Goal: Information Seeking & Learning: Learn about a topic

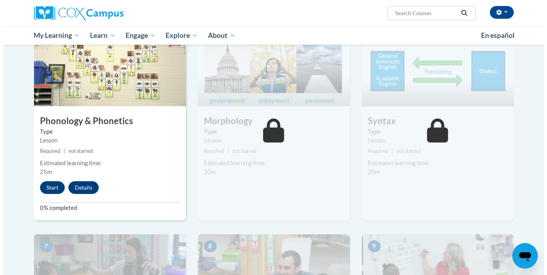
scroll to position [428, 0]
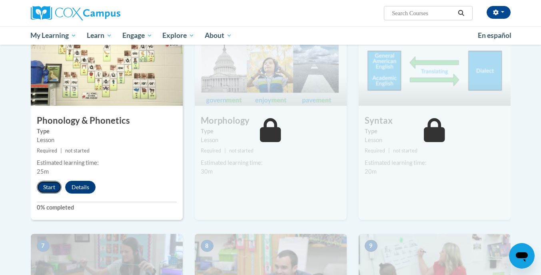
click at [44, 190] on button "Start" at bounding box center [49, 187] width 25 height 13
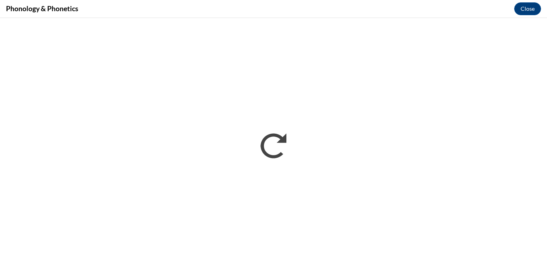
scroll to position [0, 0]
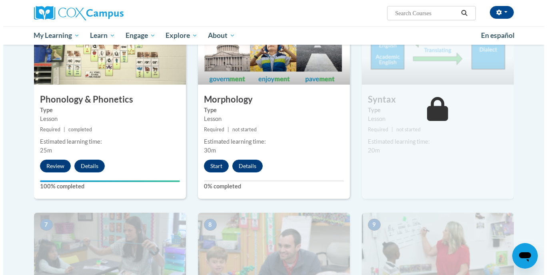
scroll to position [449, 0]
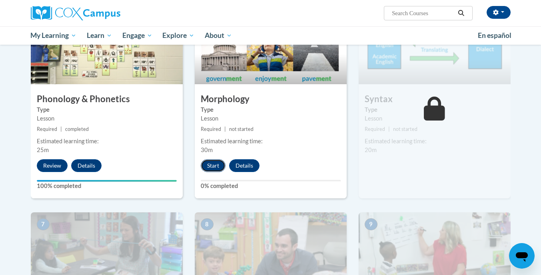
click at [209, 167] on button "Start" at bounding box center [213, 165] width 25 height 13
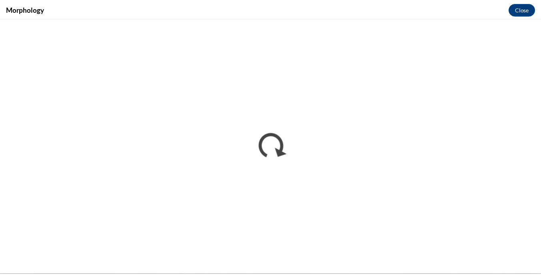
scroll to position [0, 0]
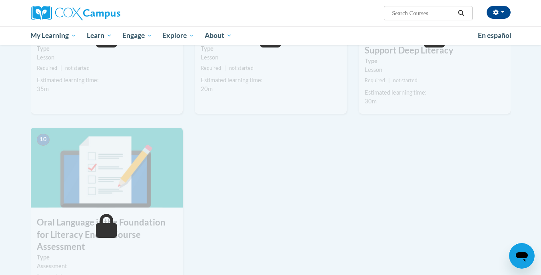
scroll to position [520, 0]
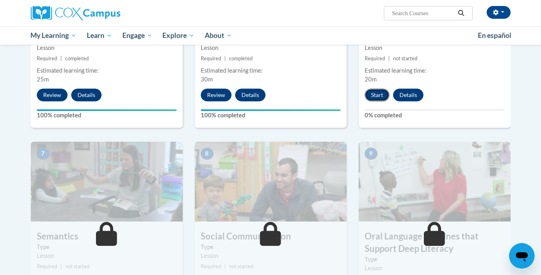
click at [375, 98] on button "Start" at bounding box center [376, 95] width 25 height 13
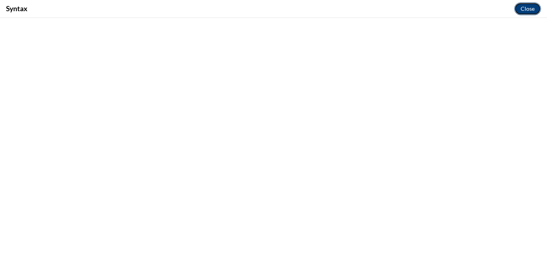
click at [531, 7] on button "Close" at bounding box center [527, 8] width 27 height 13
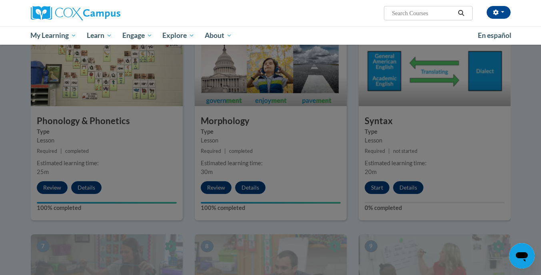
scroll to position [423, 0]
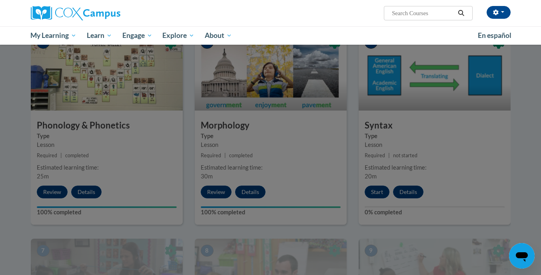
click at [372, 193] on div at bounding box center [270, 137] width 541 height 275
click at [420, 148] on div at bounding box center [270, 137] width 541 height 275
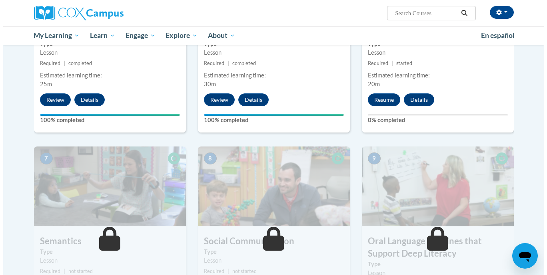
scroll to position [445, 0]
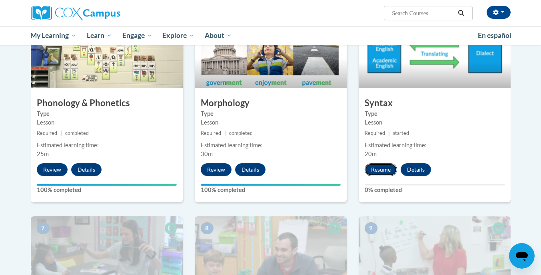
click at [382, 172] on button "Resume" at bounding box center [380, 169] width 32 height 13
